Goal: Subscribe to service/newsletter

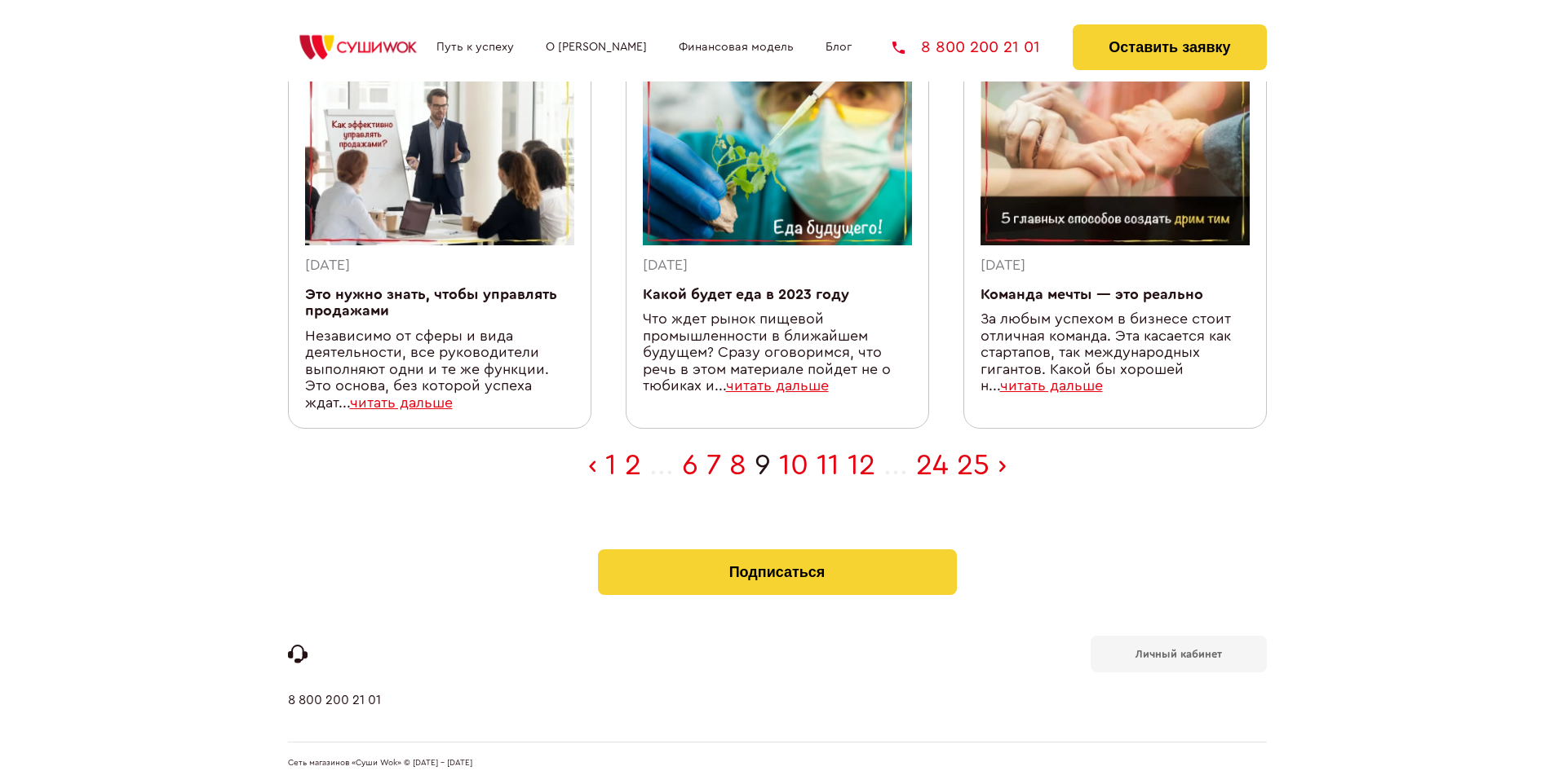
scroll to position [534, 0]
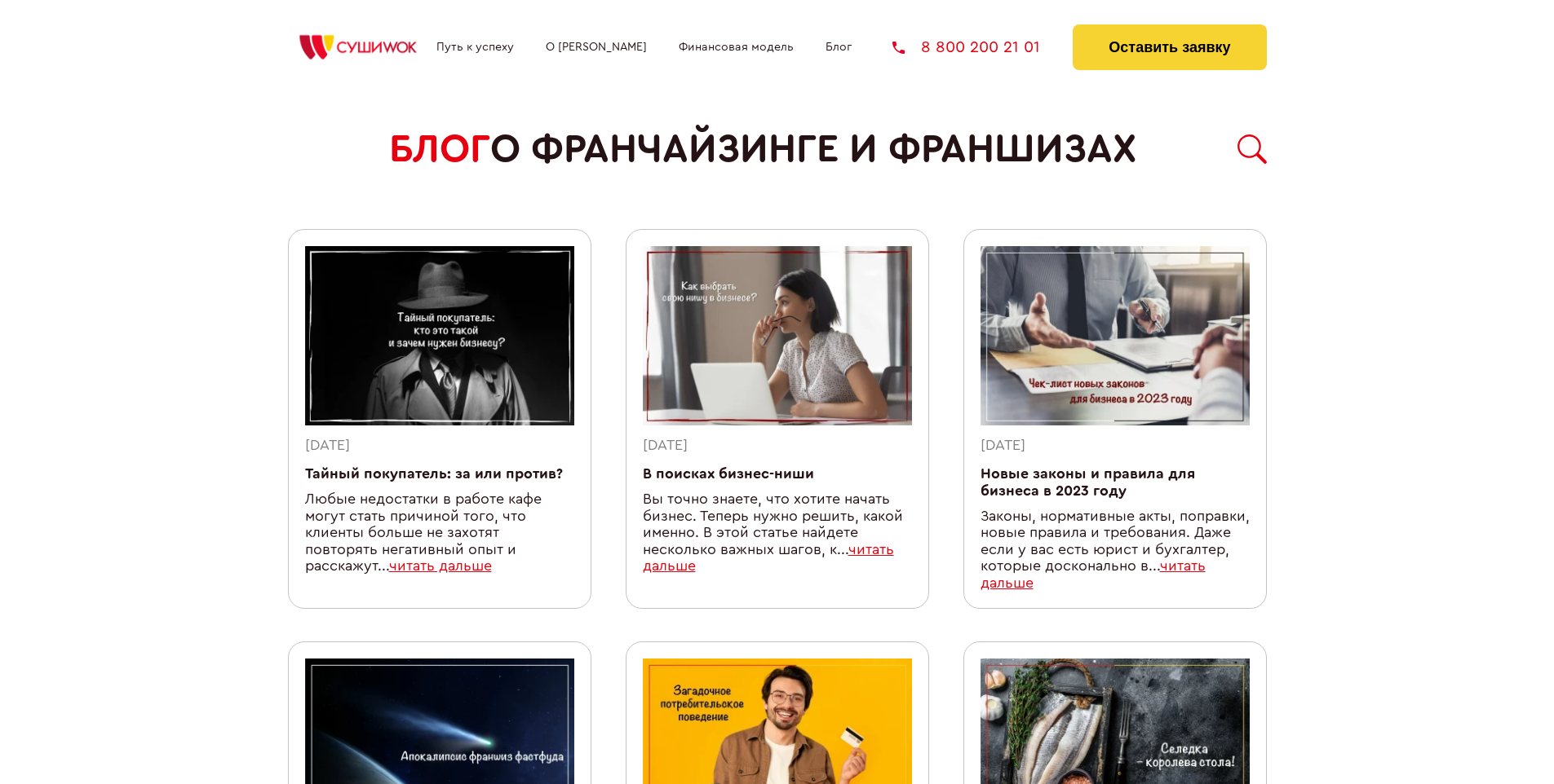
scroll to position [1418, 0]
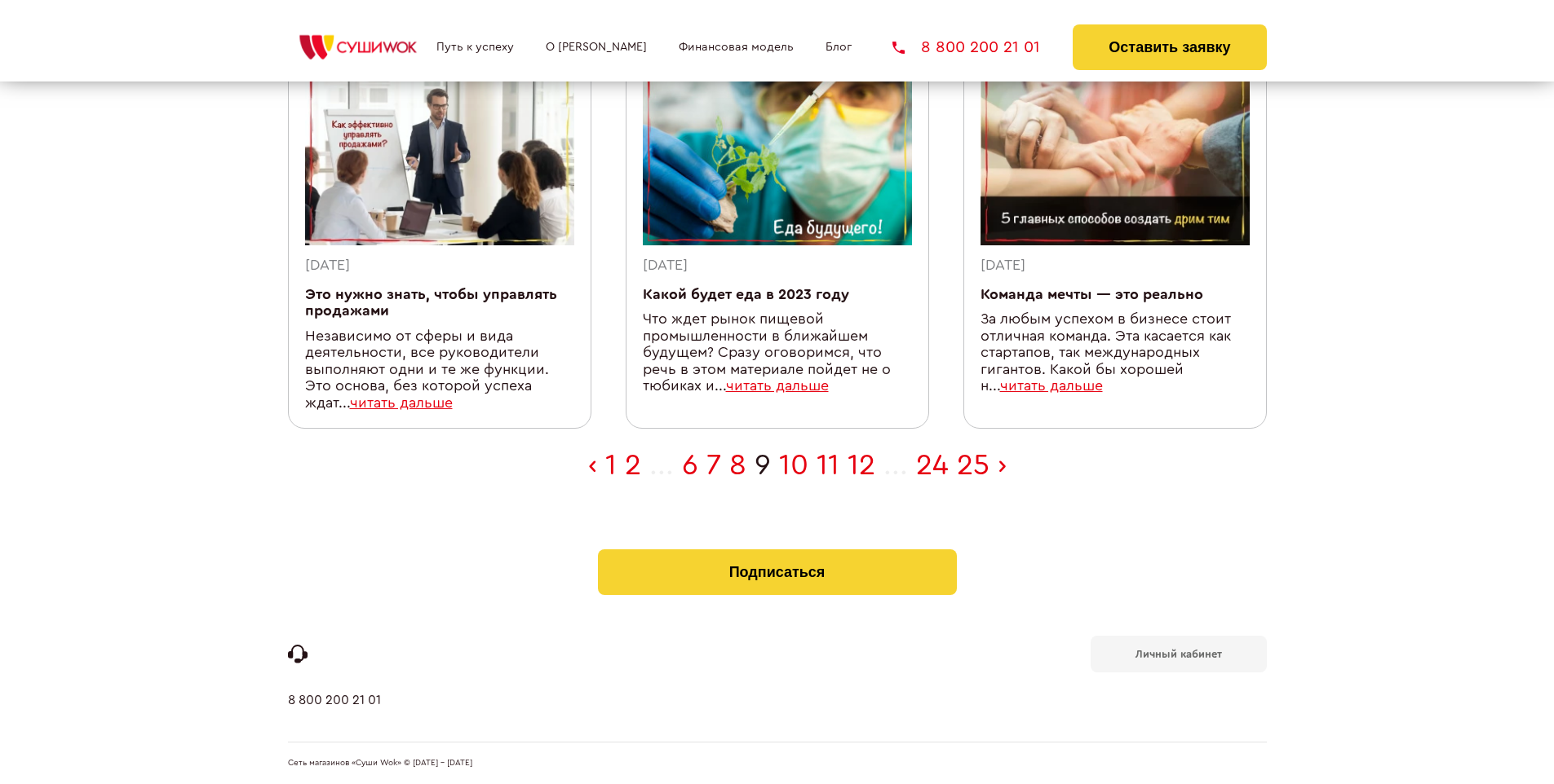
click at [1178, 652] on b "Личный кабинет" at bounding box center [1179, 654] width 87 height 10
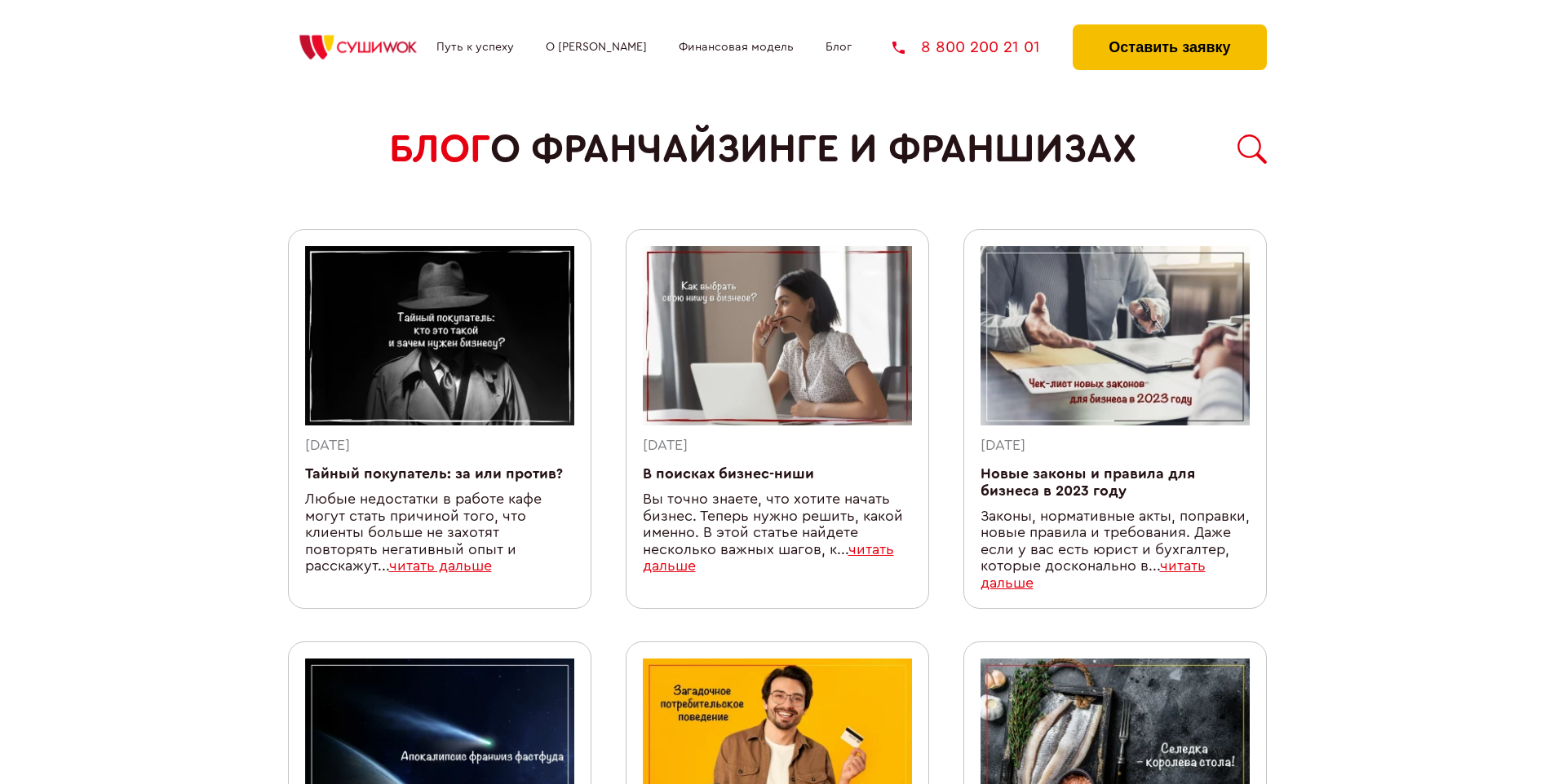
click at [1169, 29] on button "Оставить заявку" at bounding box center [1169, 46] width 193 height 45
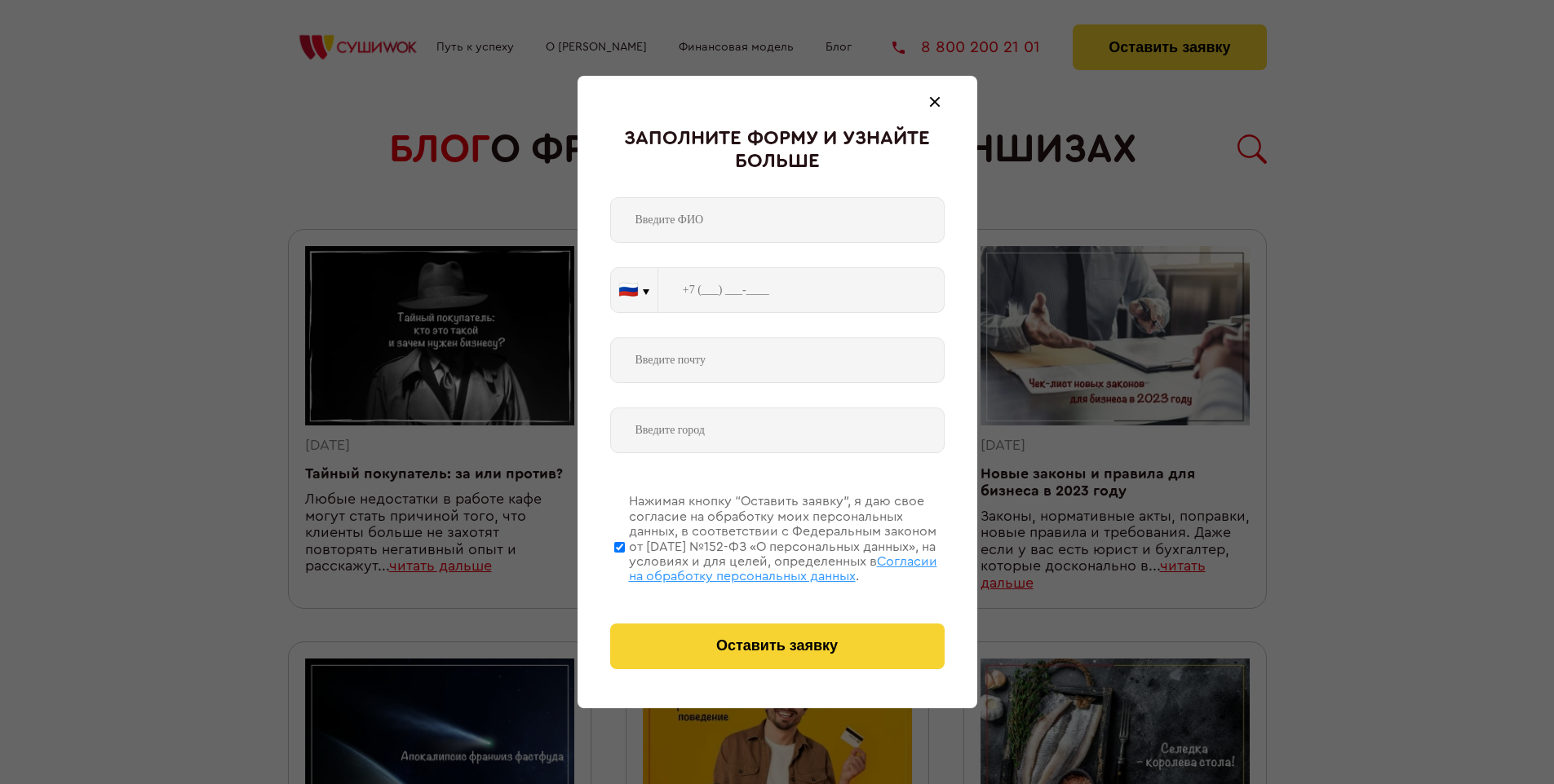
click at [757, 567] on span "Согласии на обработку персональных данных" at bounding box center [783, 569] width 309 height 28
click at [625, 567] on input "Нажимая кнопку “Оставить заявку”, я даю свое согласие на обработку моих персона…" at bounding box center [619, 547] width 10 height 130
checkbox input "false"
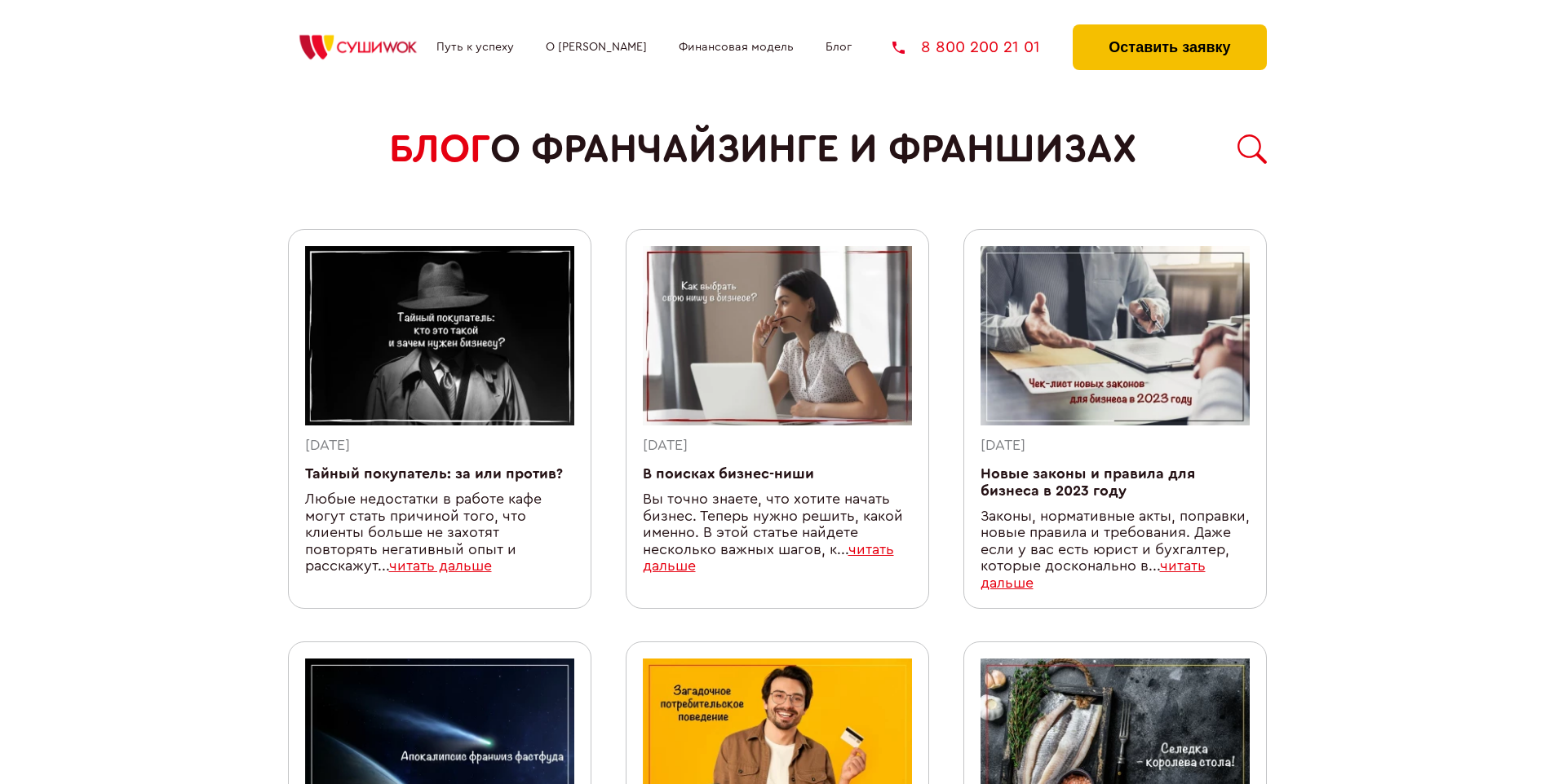
click at [1169, 29] on button "Оставить заявку" at bounding box center [1169, 46] width 193 height 45
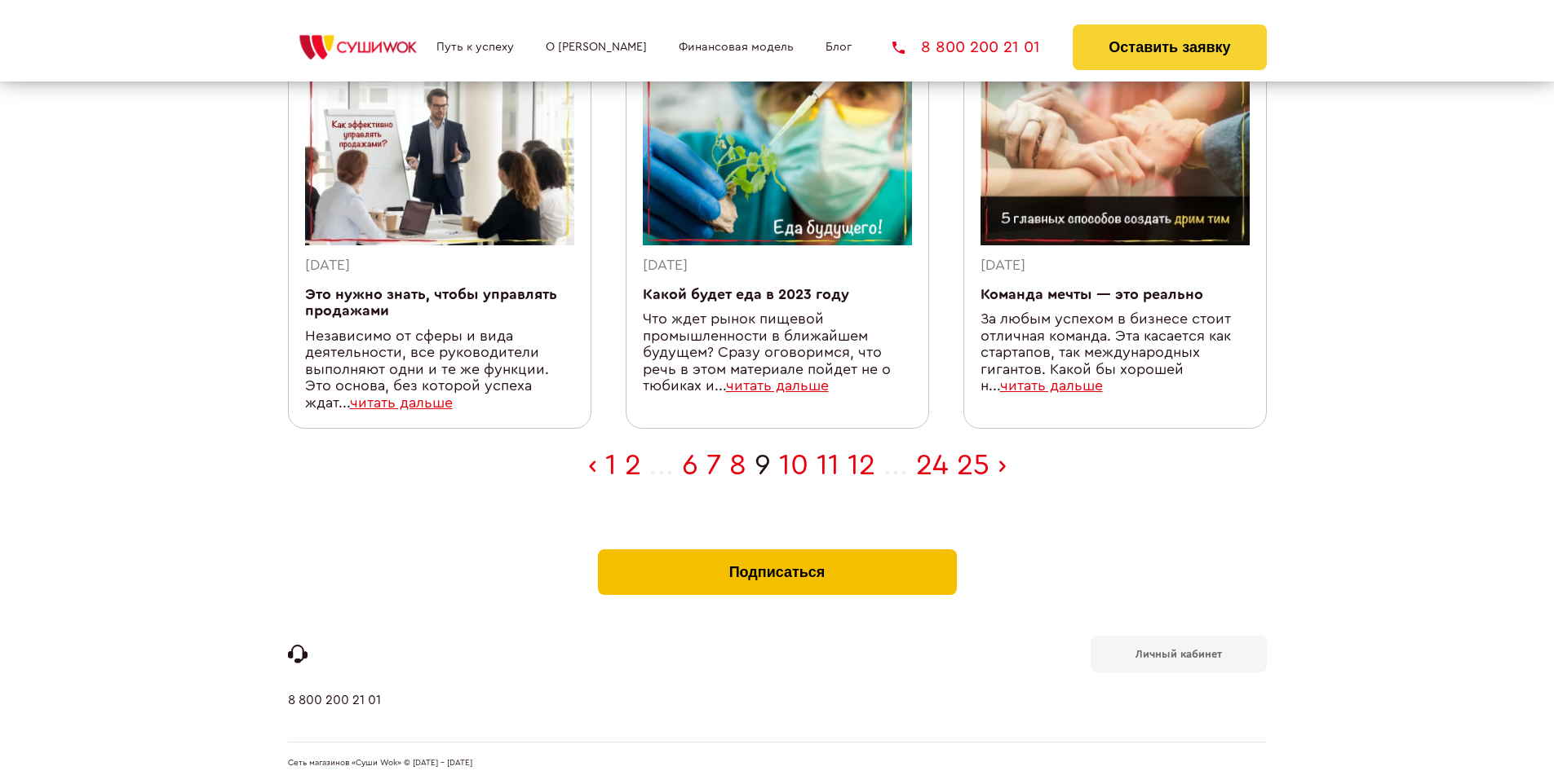
click at [777, 553] on button "Подписаться" at bounding box center [777, 572] width 359 height 45
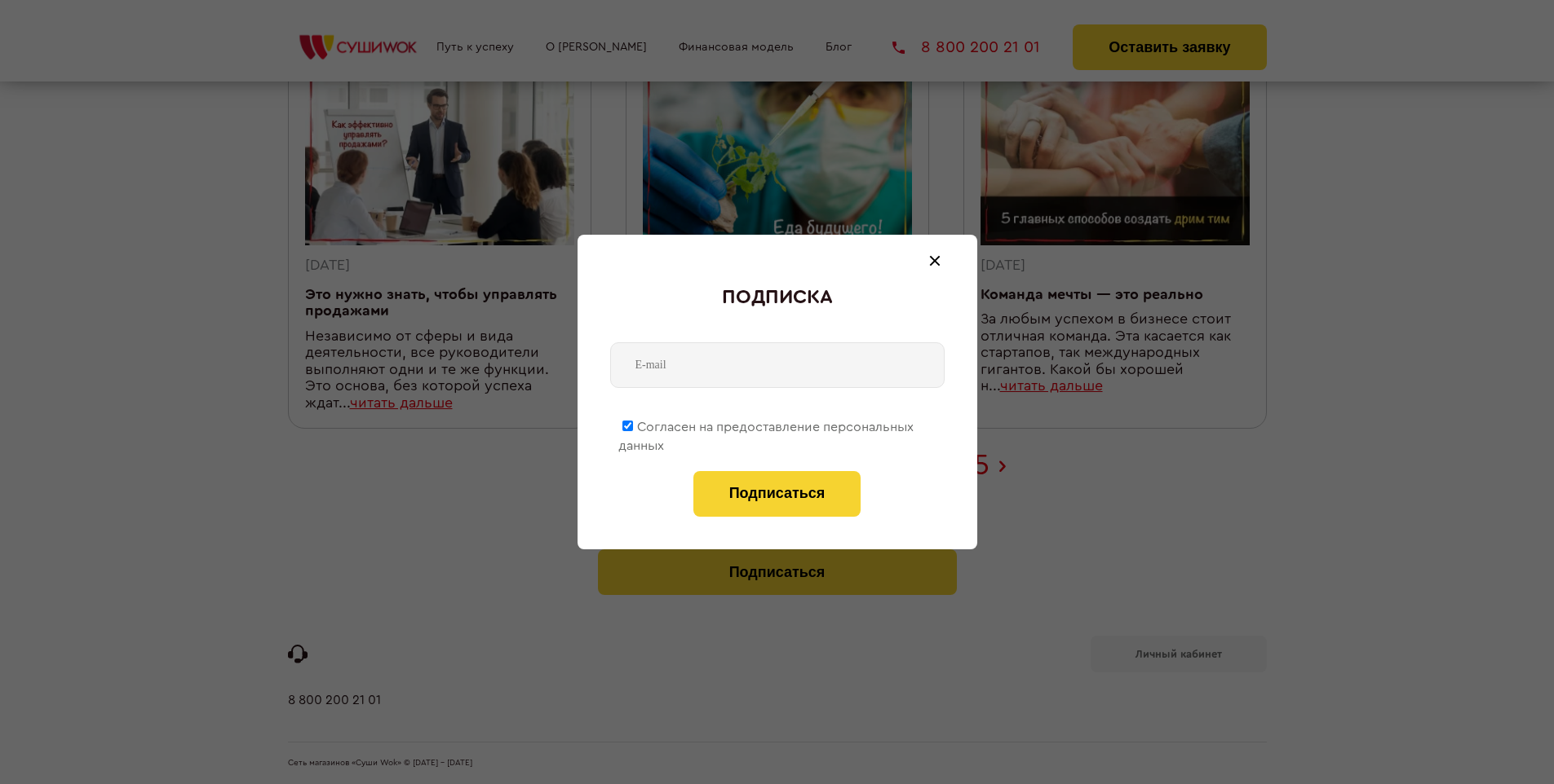
click at [767, 424] on span "Согласен на предоставление персональных данных" at bounding box center [766, 437] width 296 height 31
click at [633, 424] on input "Согласен на предоставление персональных данных" at bounding box center [627, 426] width 10 height 10
checkbox input "false"
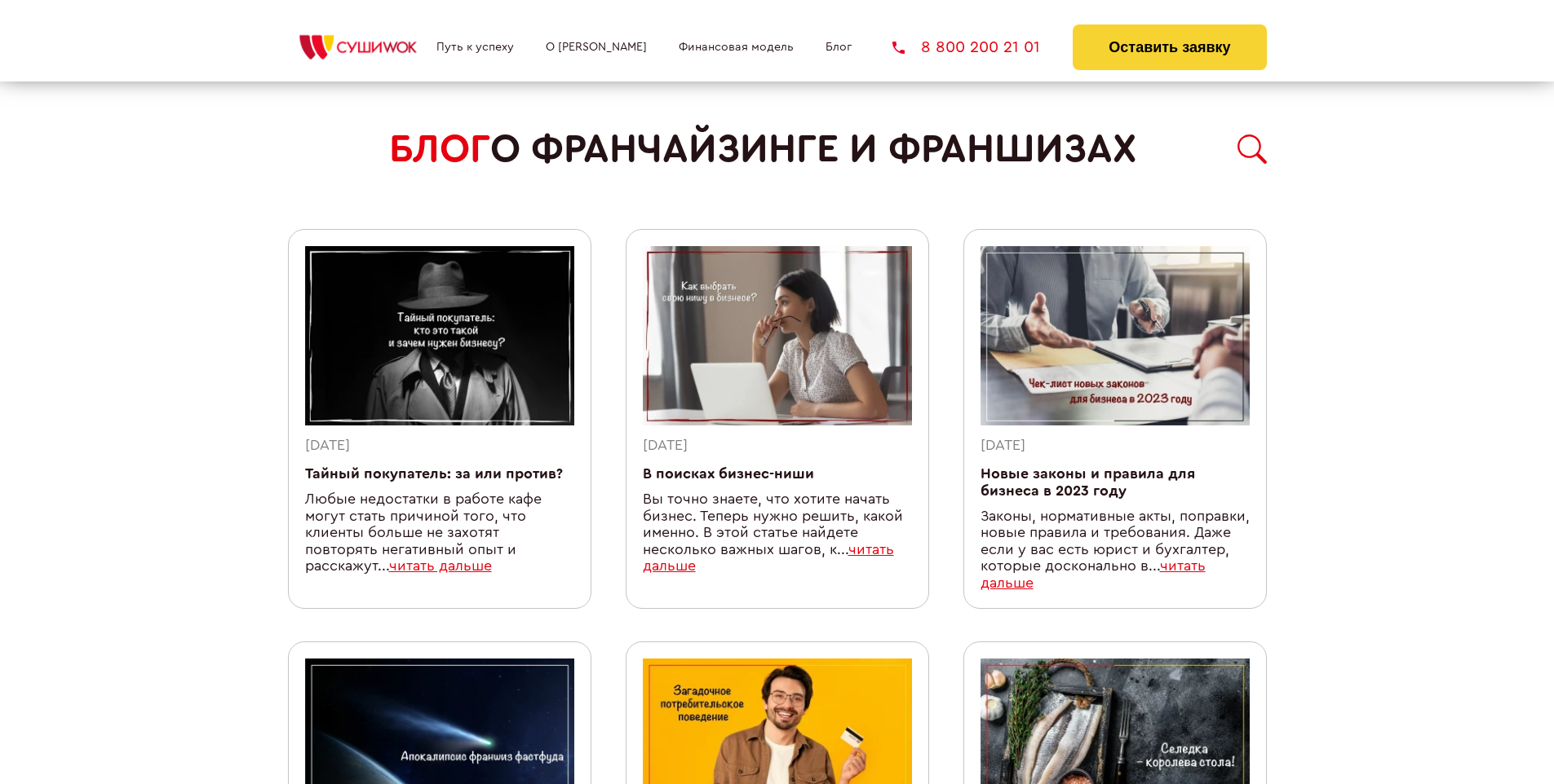
scroll to position [1418, 0]
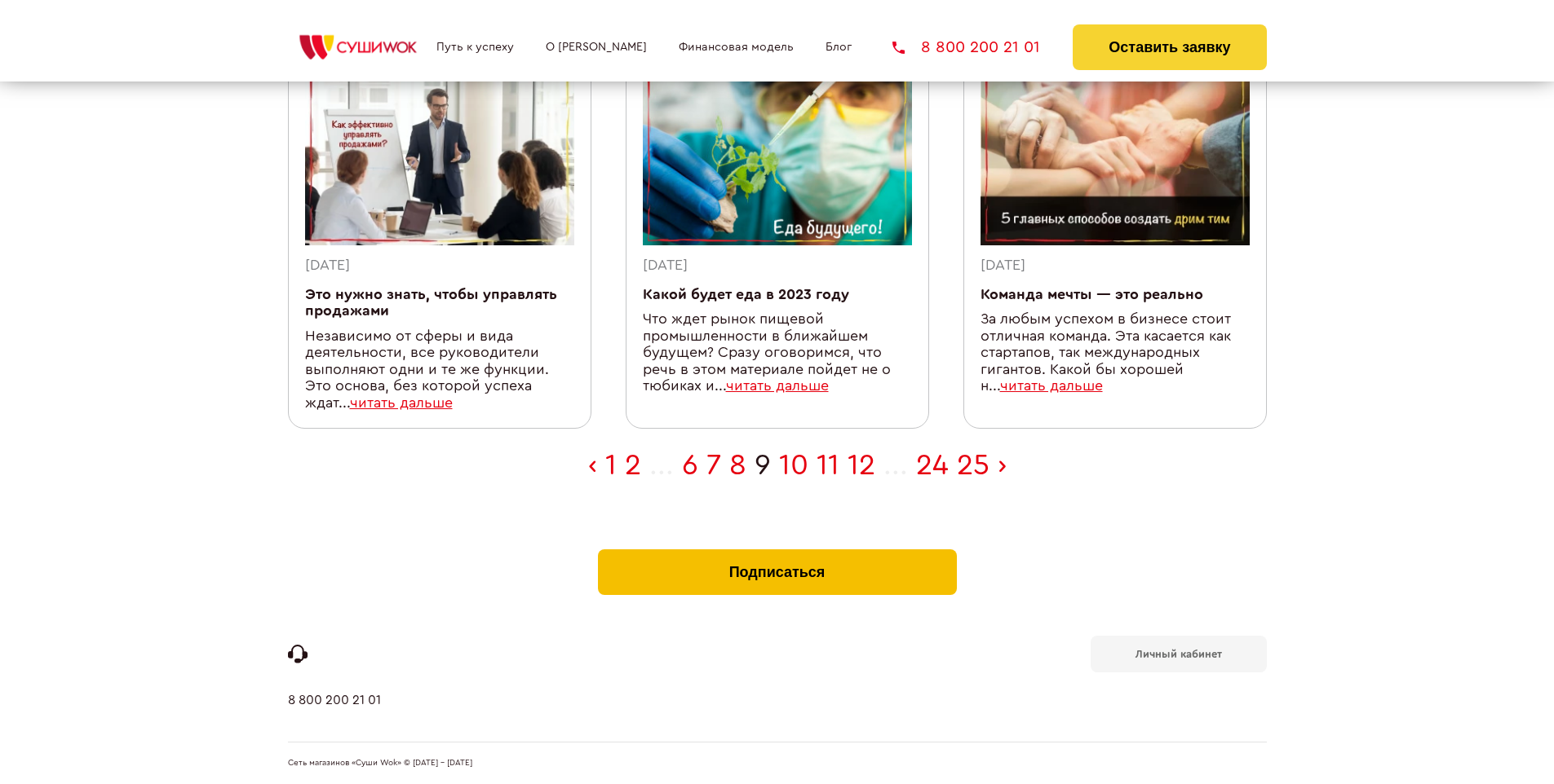
click at [777, 553] on button "Подписаться" at bounding box center [777, 572] width 359 height 45
